Goal: Find specific page/section: Find specific page/section

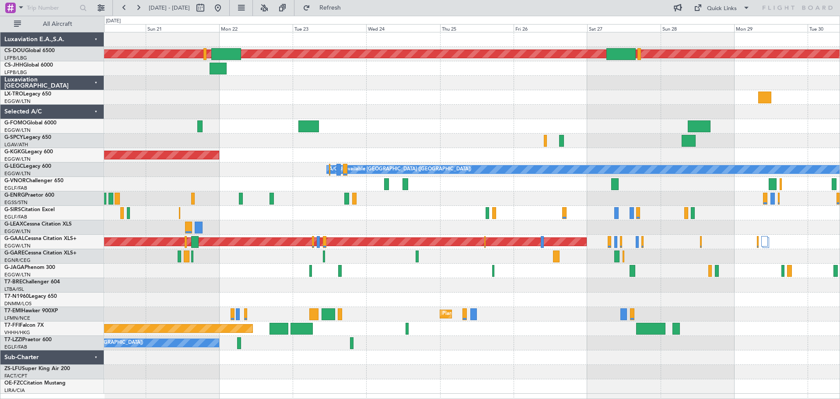
click at [217, 93] on div at bounding box center [472, 97] width 736 height 14
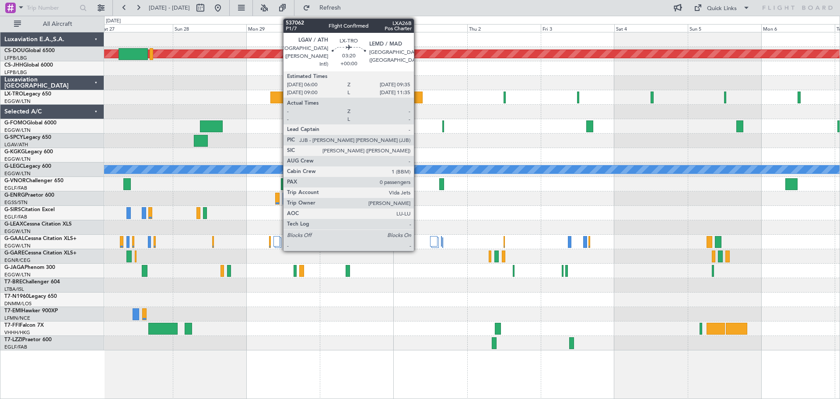
click at [417, 95] on div at bounding box center [417, 97] width 11 height 12
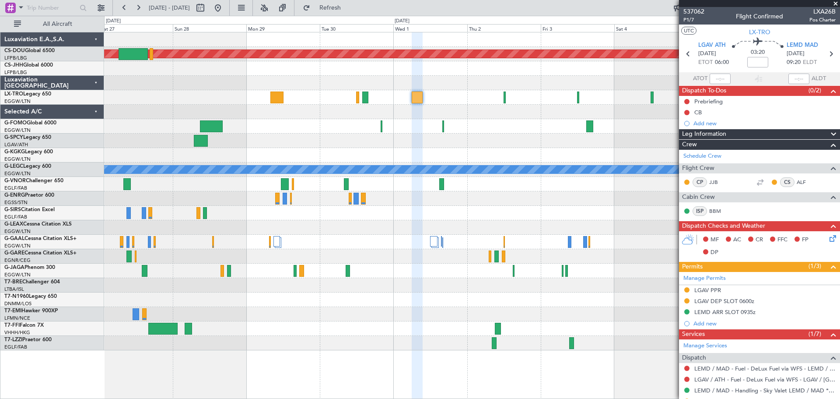
click at [835, 5] on span at bounding box center [835, 4] width 9 height 8
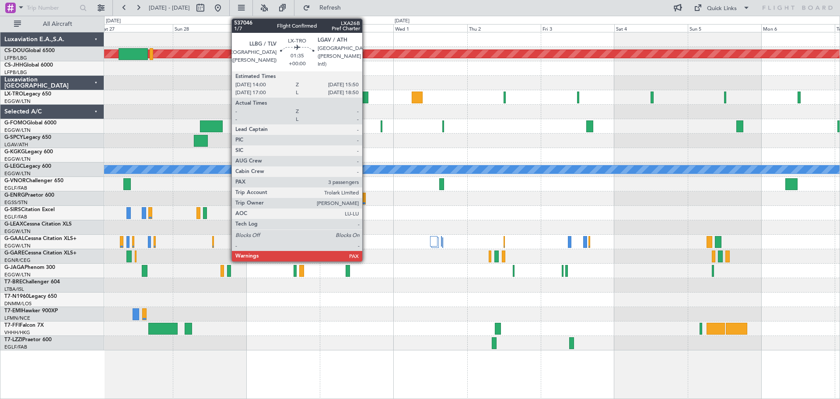
click at [366, 96] on div at bounding box center [365, 97] width 6 height 12
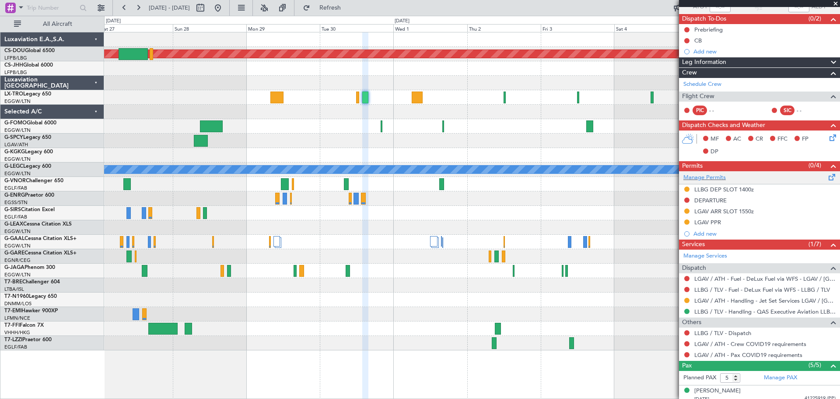
scroll to position [156, 0]
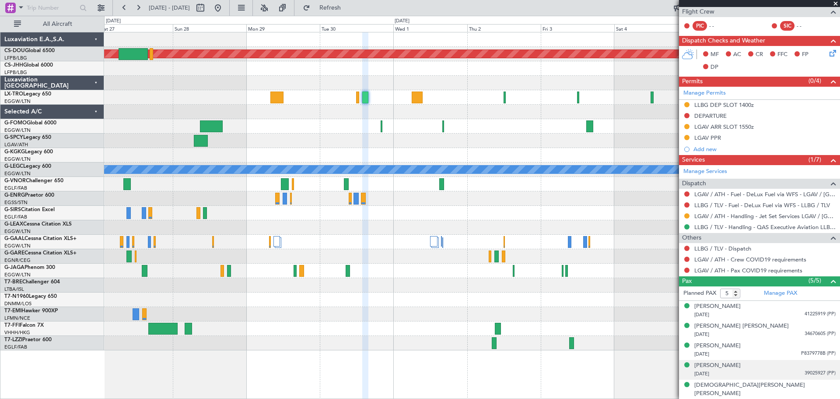
click at [810, 372] on span "39025927 (PP)" at bounding box center [820, 372] width 31 height 7
click at [828, 384] on img at bounding box center [832, 384] width 8 height 8
click at [834, 3] on span at bounding box center [835, 4] width 9 height 8
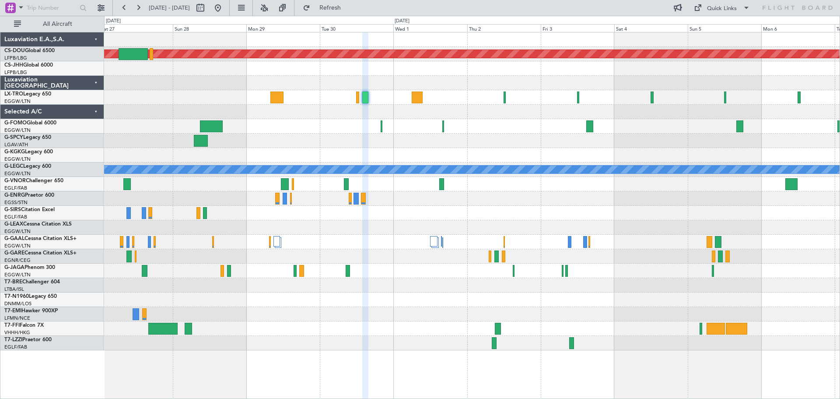
type input "0"
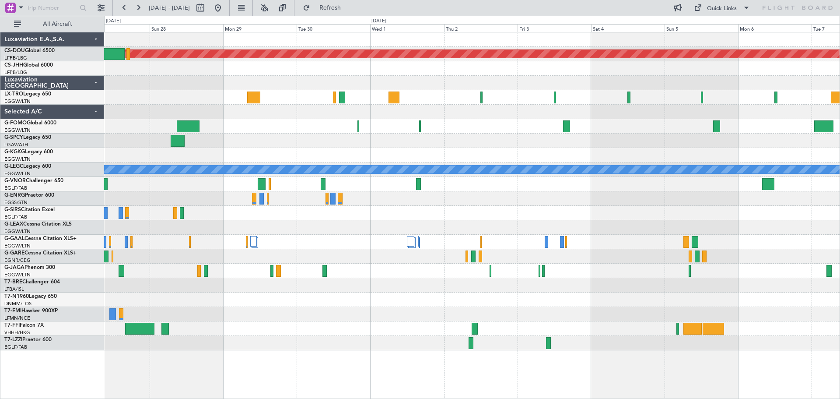
click at [736, 58] on div "Planned Maint London ([GEOGRAPHIC_DATA]) A/C Unavailable [GEOGRAPHIC_DATA] ([GE…" at bounding box center [472, 191] width 736 height 318
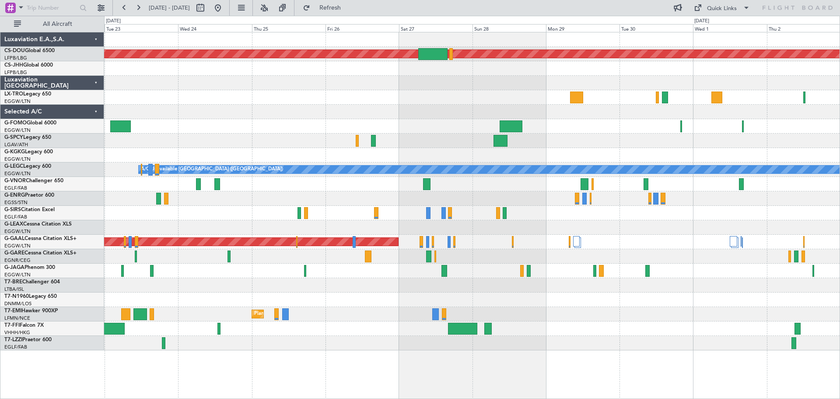
click at [611, 86] on div at bounding box center [472, 83] width 736 height 14
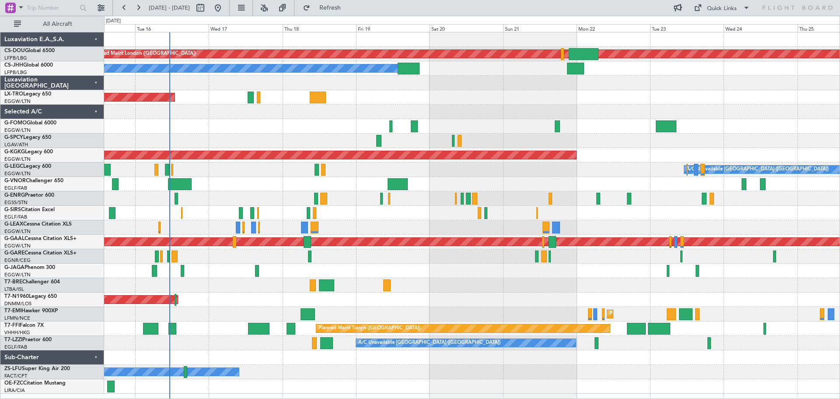
click at [303, 119] on div at bounding box center [472, 112] width 736 height 14
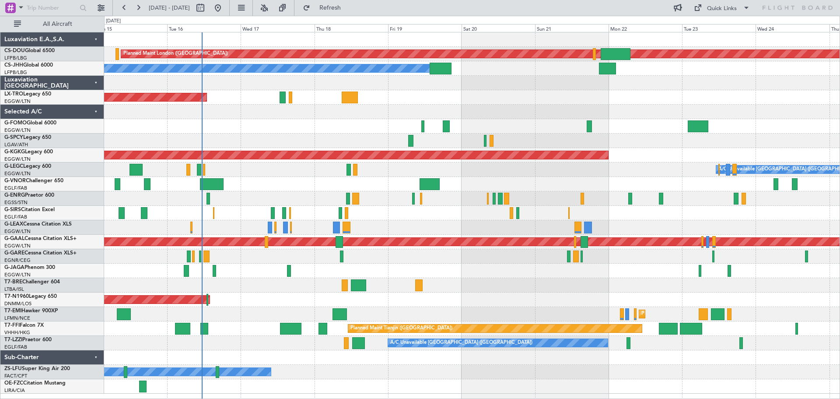
click at [352, 120] on div at bounding box center [472, 126] width 736 height 14
click at [574, 91] on div "Unplanned Maint [GEOGRAPHIC_DATA] ([PERSON_NAME] Intl)" at bounding box center [472, 97] width 736 height 14
click at [495, 91] on div "Unplanned Maint [GEOGRAPHIC_DATA] ([PERSON_NAME] Intl)" at bounding box center [472, 97] width 736 height 14
click at [422, 220] on div "Planned Maint [GEOGRAPHIC_DATA] ([GEOGRAPHIC_DATA])" at bounding box center [472, 213] width 736 height 14
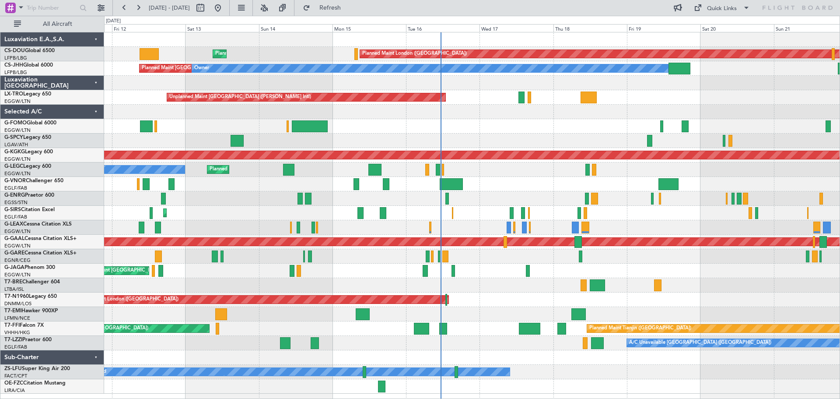
click at [516, 174] on div "Planned Maint London ([GEOGRAPHIC_DATA]) Planned Maint [GEOGRAPHIC_DATA] ([GEOG…" at bounding box center [472, 212] width 736 height 361
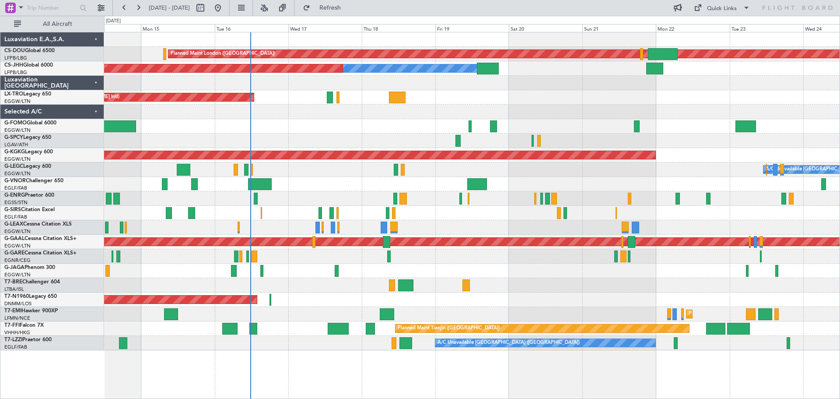
click at [666, 85] on div "Planned Maint London ([GEOGRAPHIC_DATA]) Planned Maint [GEOGRAPHIC_DATA] ([GEOG…" at bounding box center [472, 191] width 736 height 318
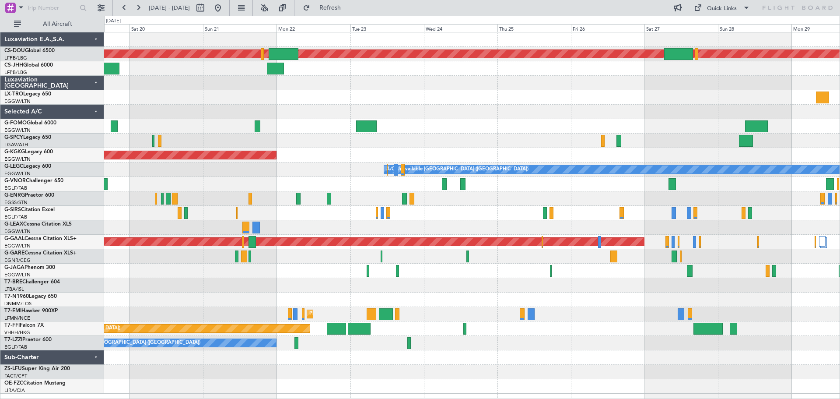
click at [191, 95] on div at bounding box center [472, 97] width 736 height 14
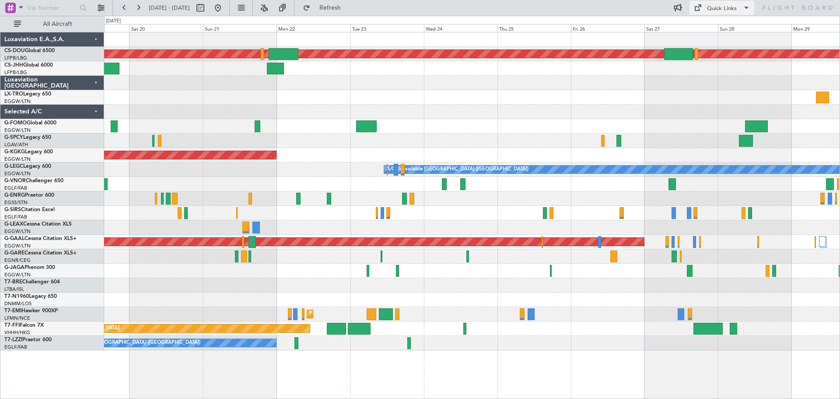
click at [733, 5] on div "Quick Links" at bounding box center [722, 8] width 30 height 9
click at [731, 24] on button "Trip Builder" at bounding box center [723, 28] width 66 height 21
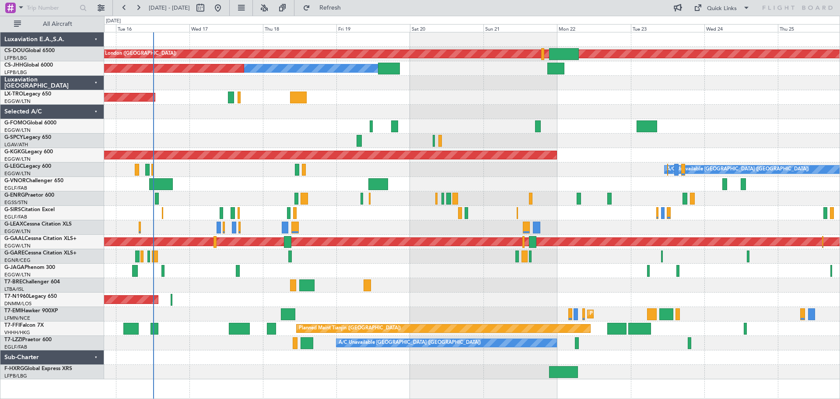
click at [594, 187] on div "Planned Maint London ([GEOGRAPHIC_DATA]) Planned Maint [GEOGRAPHIC_DATA] ([GEOG…" at bounding box center [472, 205] width 736 height 347
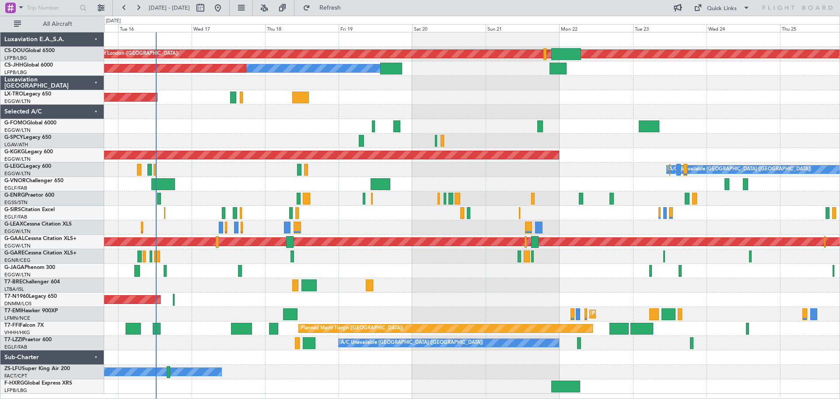
click at [448, 91] on div "Unplanned Maint [GEOGRAPHIC_DATA] ([PERSON_NAME] Intl)" at bounding box center [472, 97] width 736 height 14
click at [524, 91] on div "Unplanned Maint [GEOGRAPHIC_DATA] ([PERSON_NAME] Intl)" at bounding box center [472, 97] width 736 height 14
click at [675, 91] on div "Unplanned Maint [GEOGRAPHIC_DATA] ([PERSON_NAME] Intl)" at bounding box center [472, 97] width 736 height 14
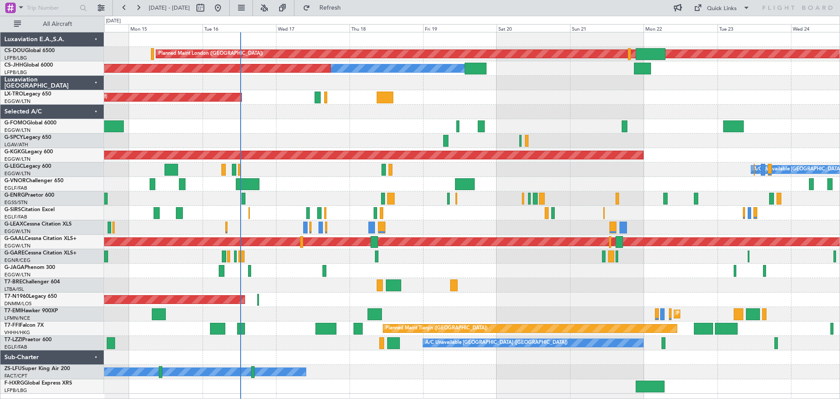
click at [718, 183] on div "Planned Maint London ([GEOGRAPHIC_DATA]) Planned Maint [GEOGRAPHIC_DATA] ([GEOG…" at bounding box center [472, 212] width 736 height 361
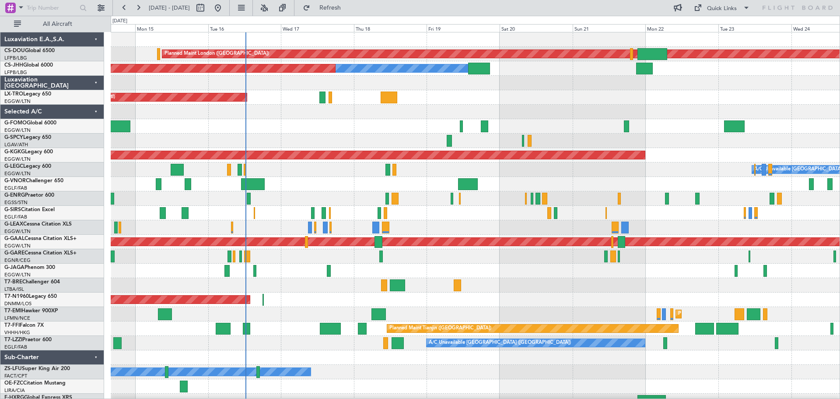
click at [391, 119] on div at bounding box center [475, 112] width 729 height 14
click at [319, 120] on div at bounding box center [475, 126] width 729 height 14
click at [392, 120] on div at bounding box center [475, 126] width 729 height 14
